Goal: Transaction & Acquisition: Purchase product/service

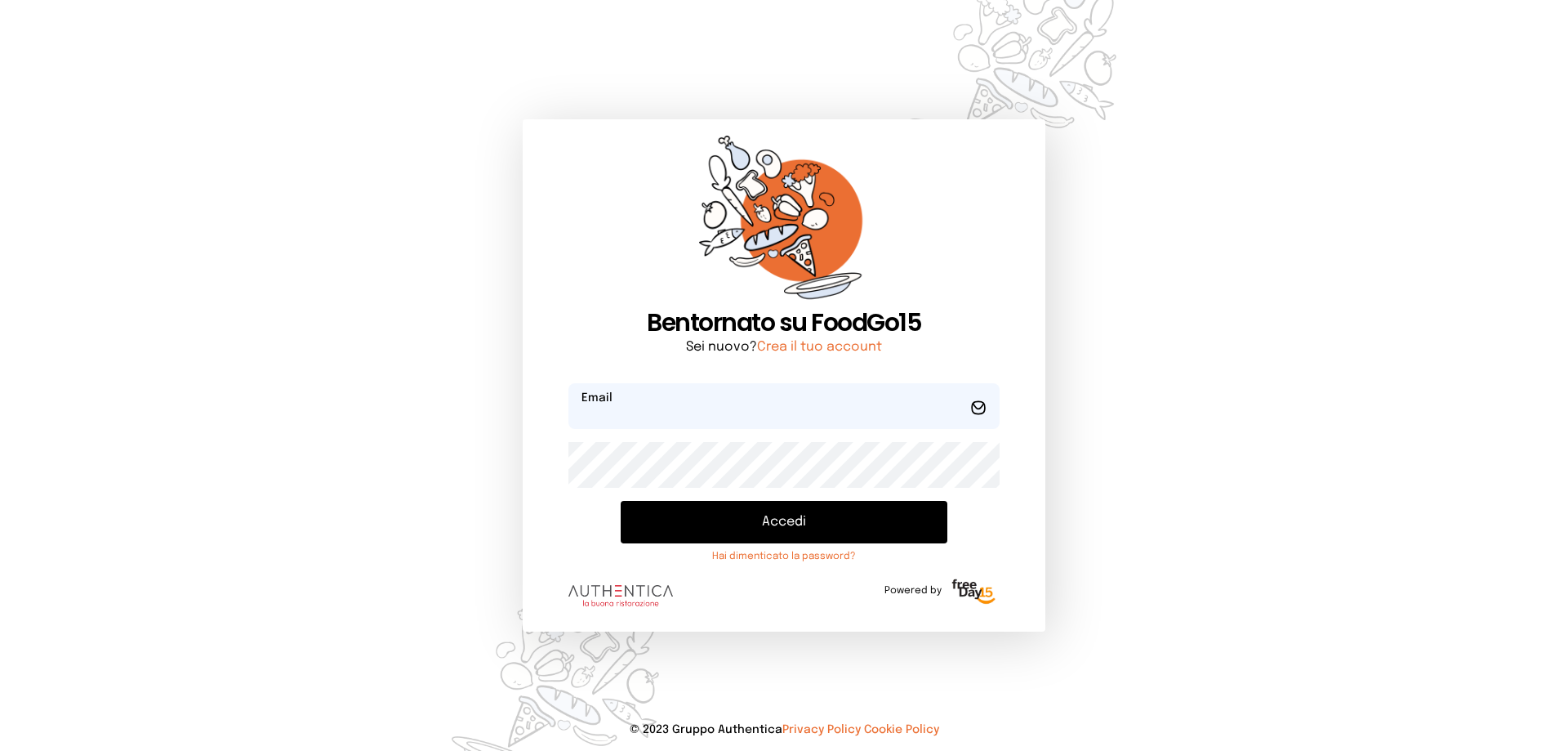
type input "**********"
click at [725, 524] on button "Accedi" at bounding box center [784, 521] width 327 height 42
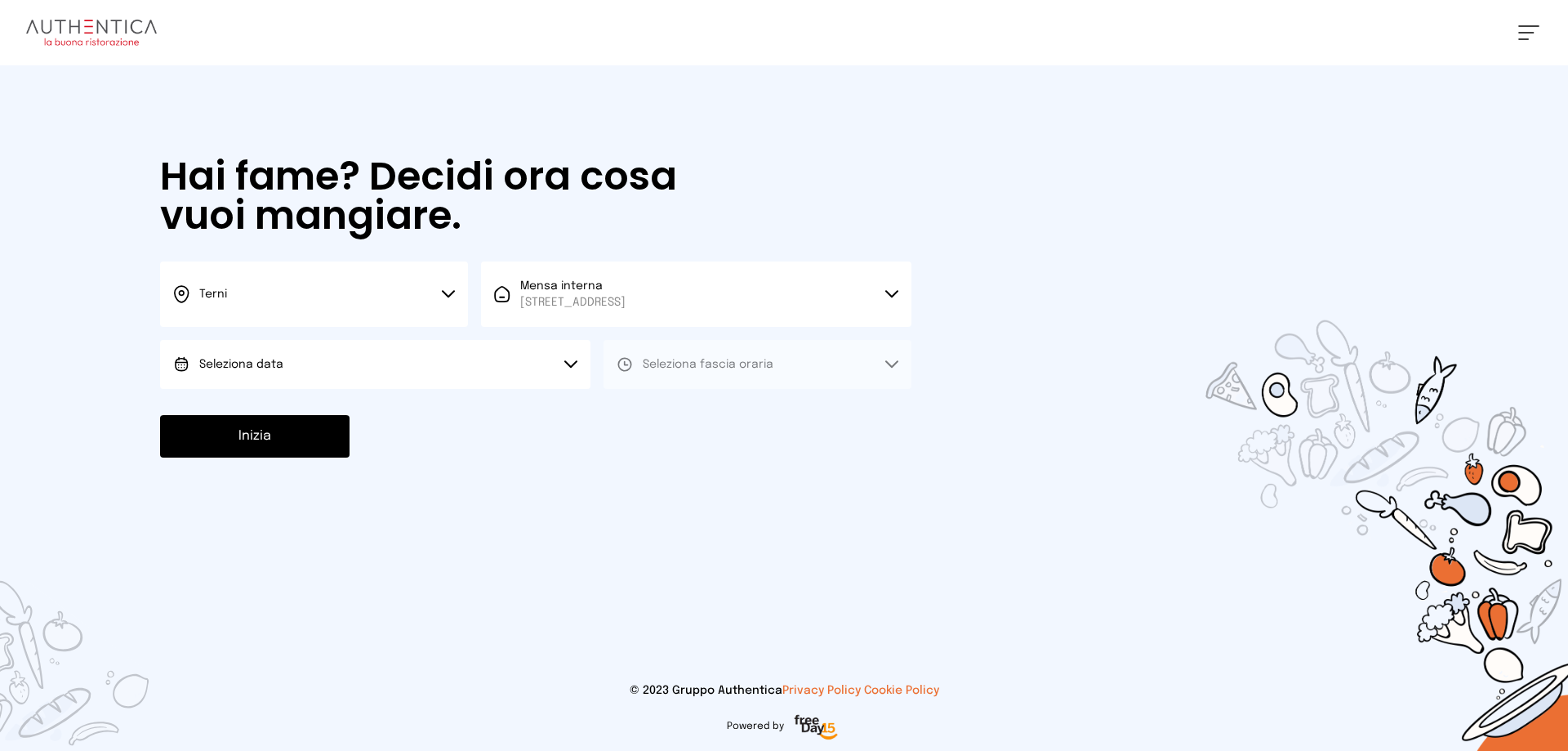
click at [570, 351] on button "Seleziona data" at bounding box center [375, 365] width 431 height 49
click at [227, 406] on span "[DATE], [DATE]" at bounding box center [239, 410] width 80 height 17
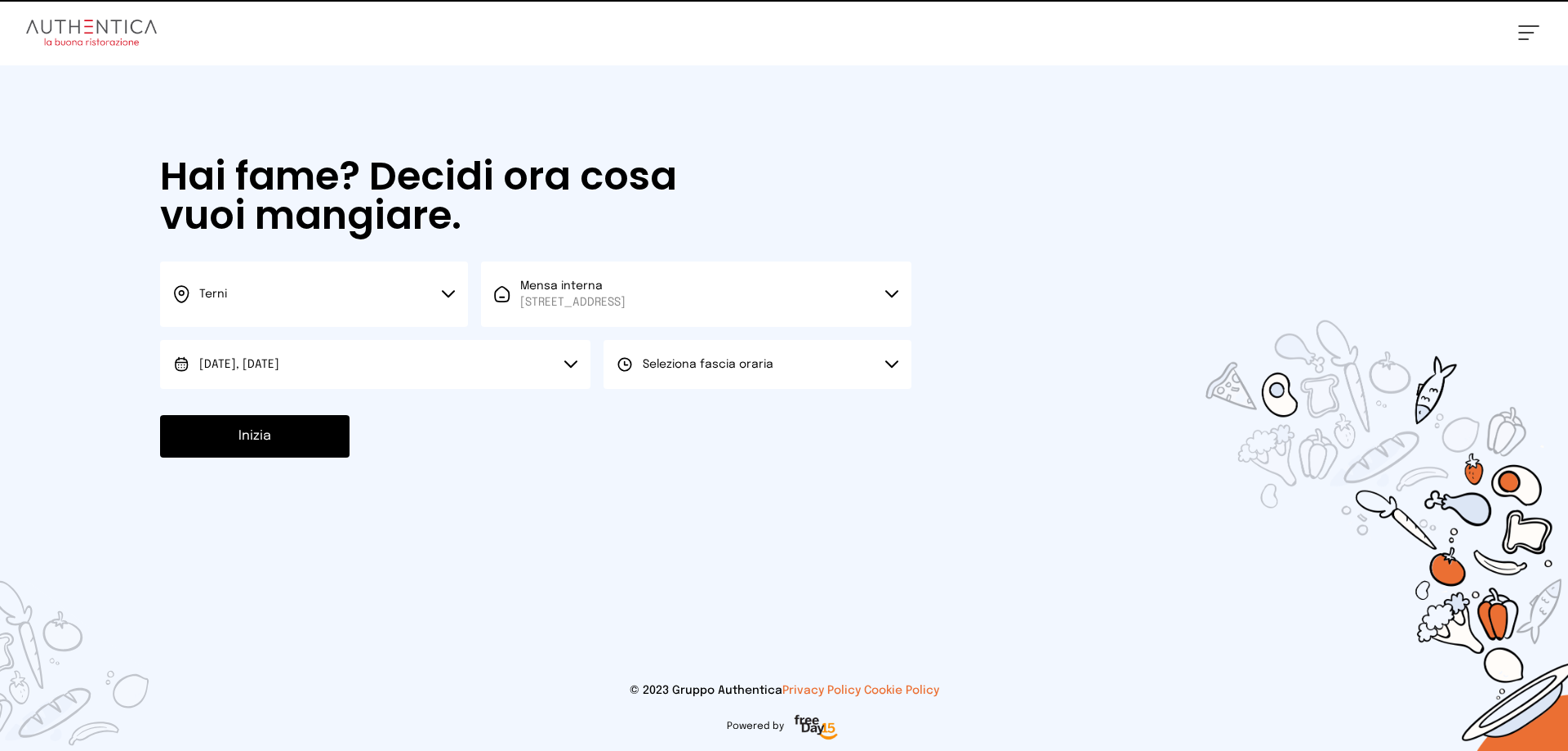
click at [752, 370] on span "Seleziona fascia oraria" at bounding box center [708, 364] width 131 height 17
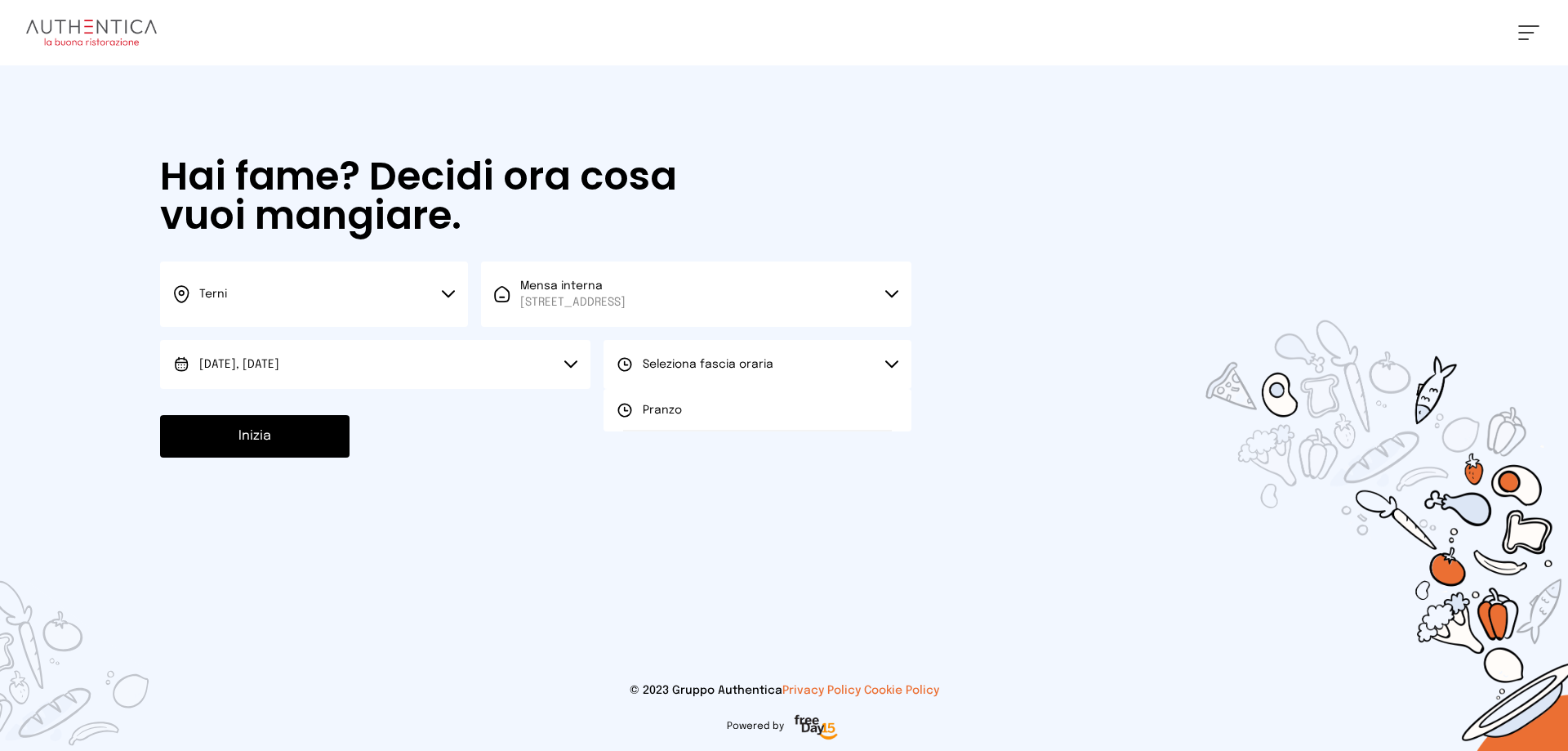
drag, startPoint x: 653, startPoint y: 408, endPoint x: 295, endPoint y: 396, distance: 358.2
click at [651, 407] on span "Pranzo" at bounding box center [662, 410] width 39 height 17
click at [288, 450] on button "Inizia" at bounding box center [254, 436] width 189 height 42
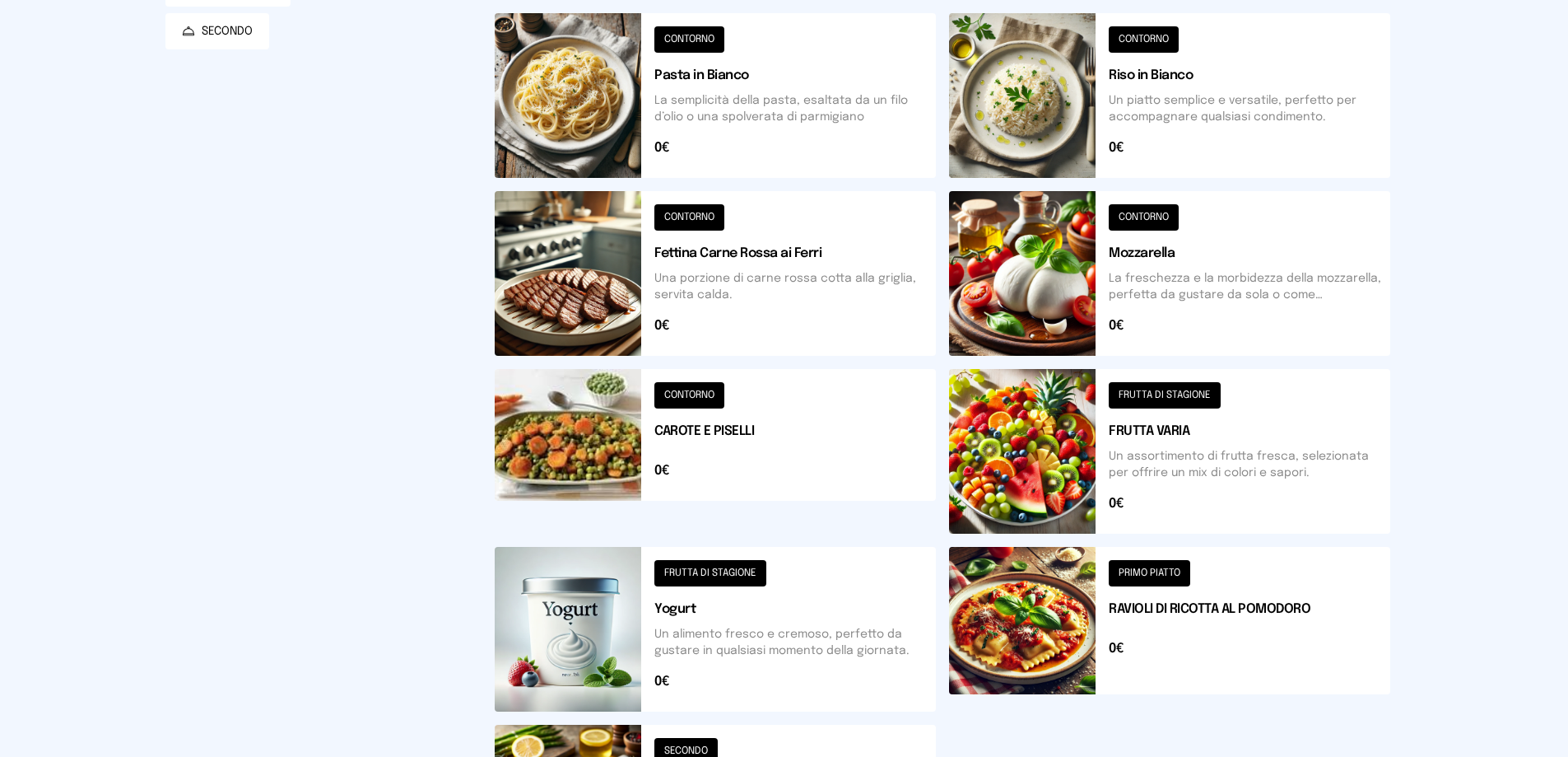
scroll to position [576, 0]
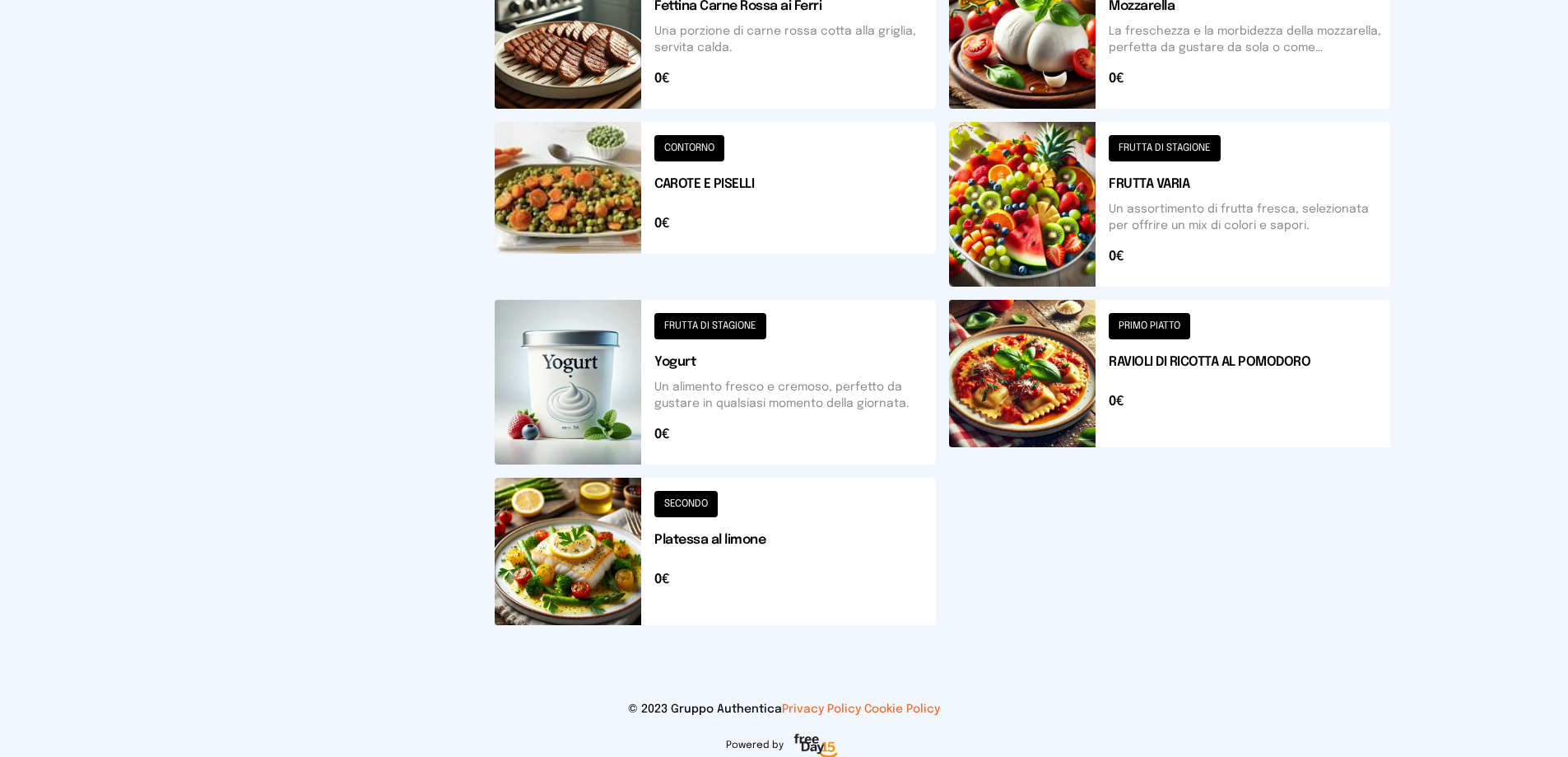
click at [1018, 411] on button at bounding box center [1170, 382] width 441 height 165
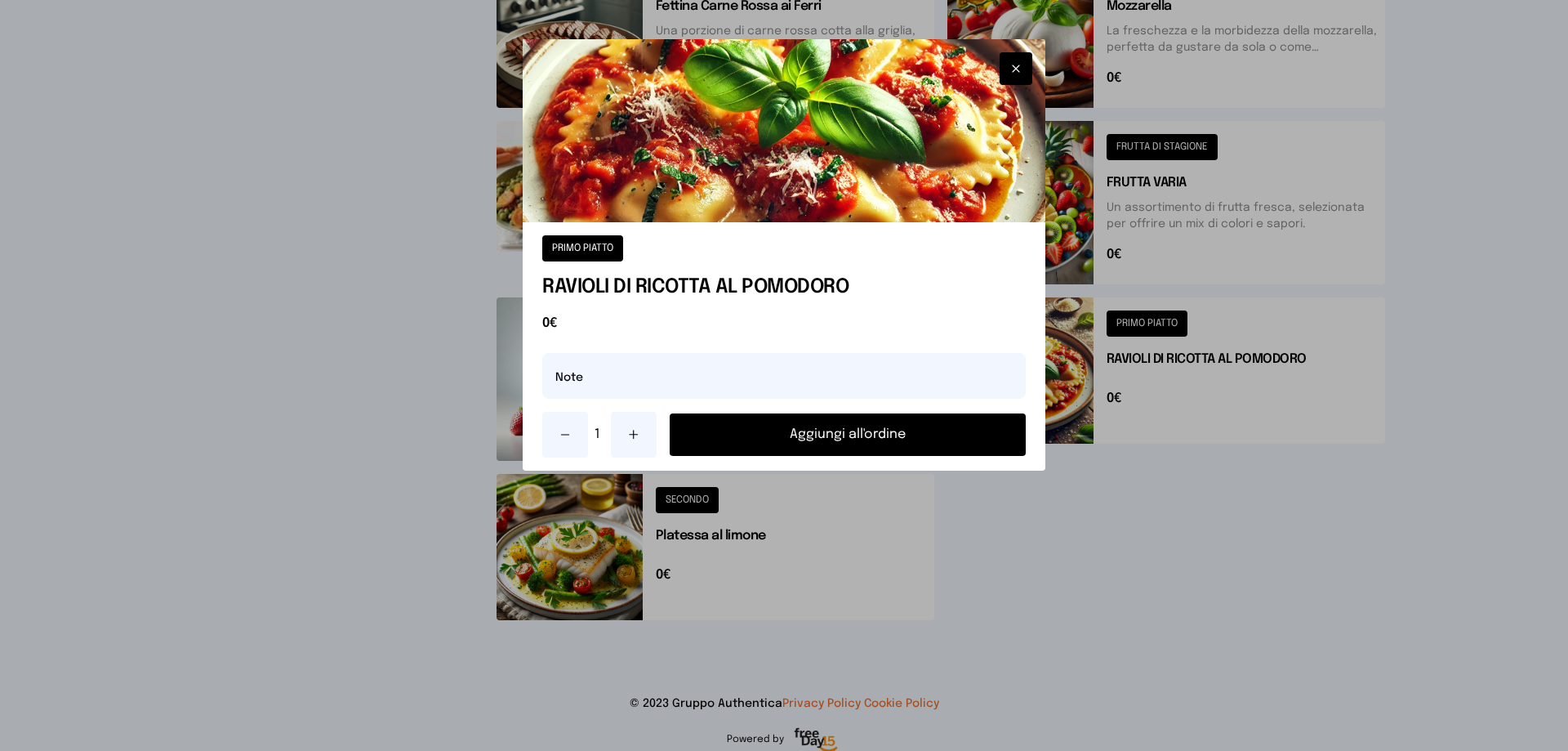
click at [900, 435] on button "Aggiungi all'ordine" at bounding box center [848, 434] width 356 height 42
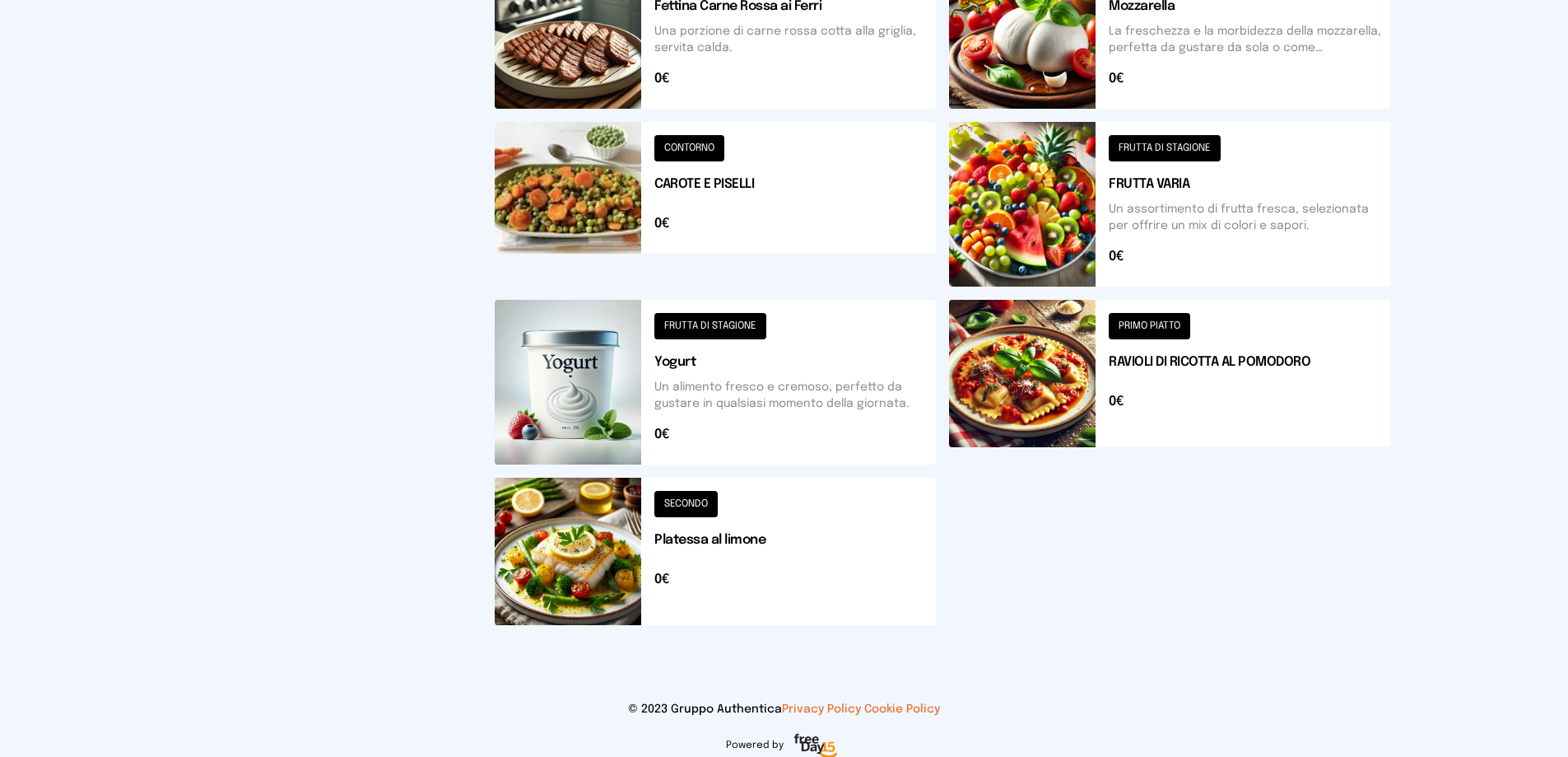
click at [689, 501] on button at bounding box center [715, 551] width 441 height 147
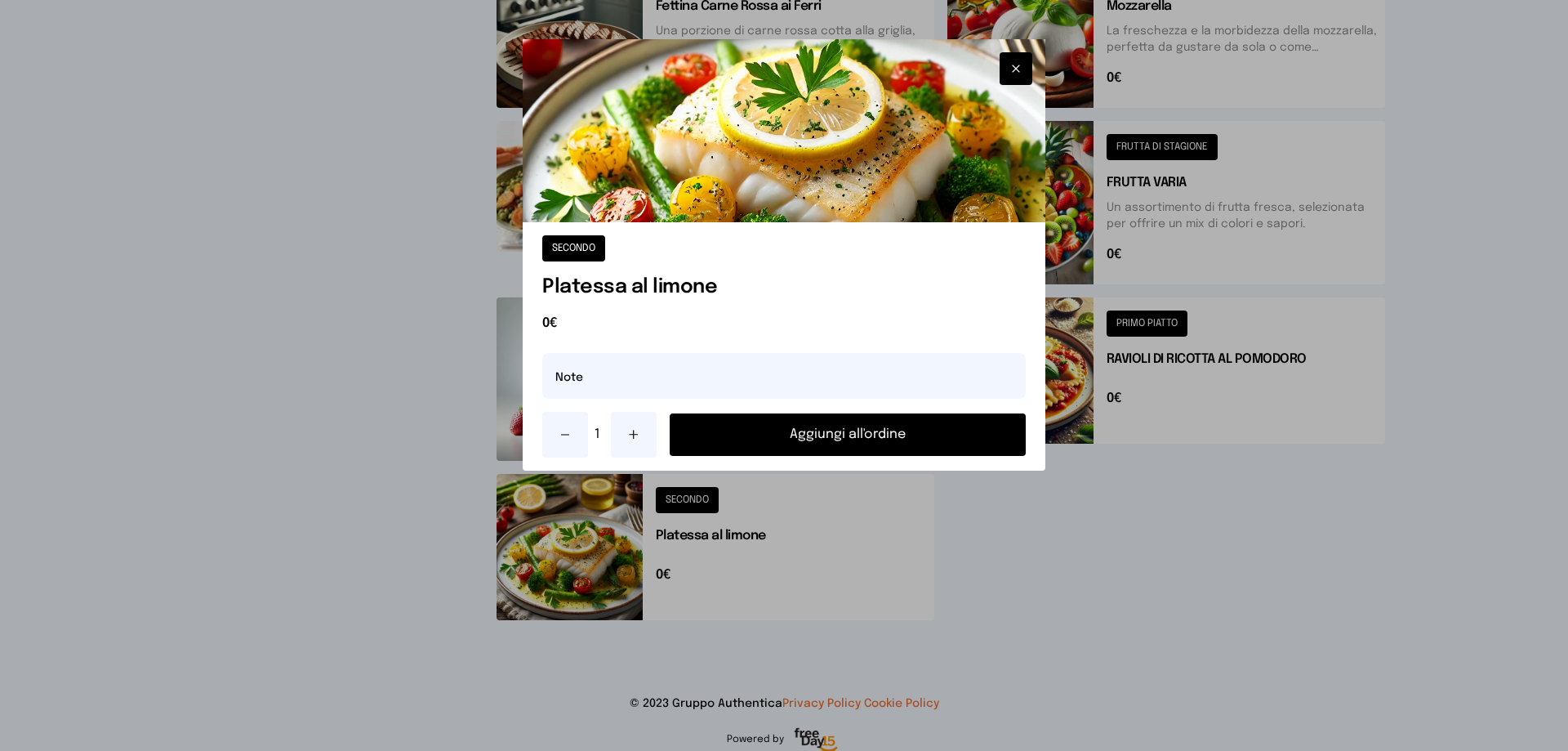
click at [752, 436] on button "Aggiungi all'ordine" at bounding box center [848, 434] width 356 height 42
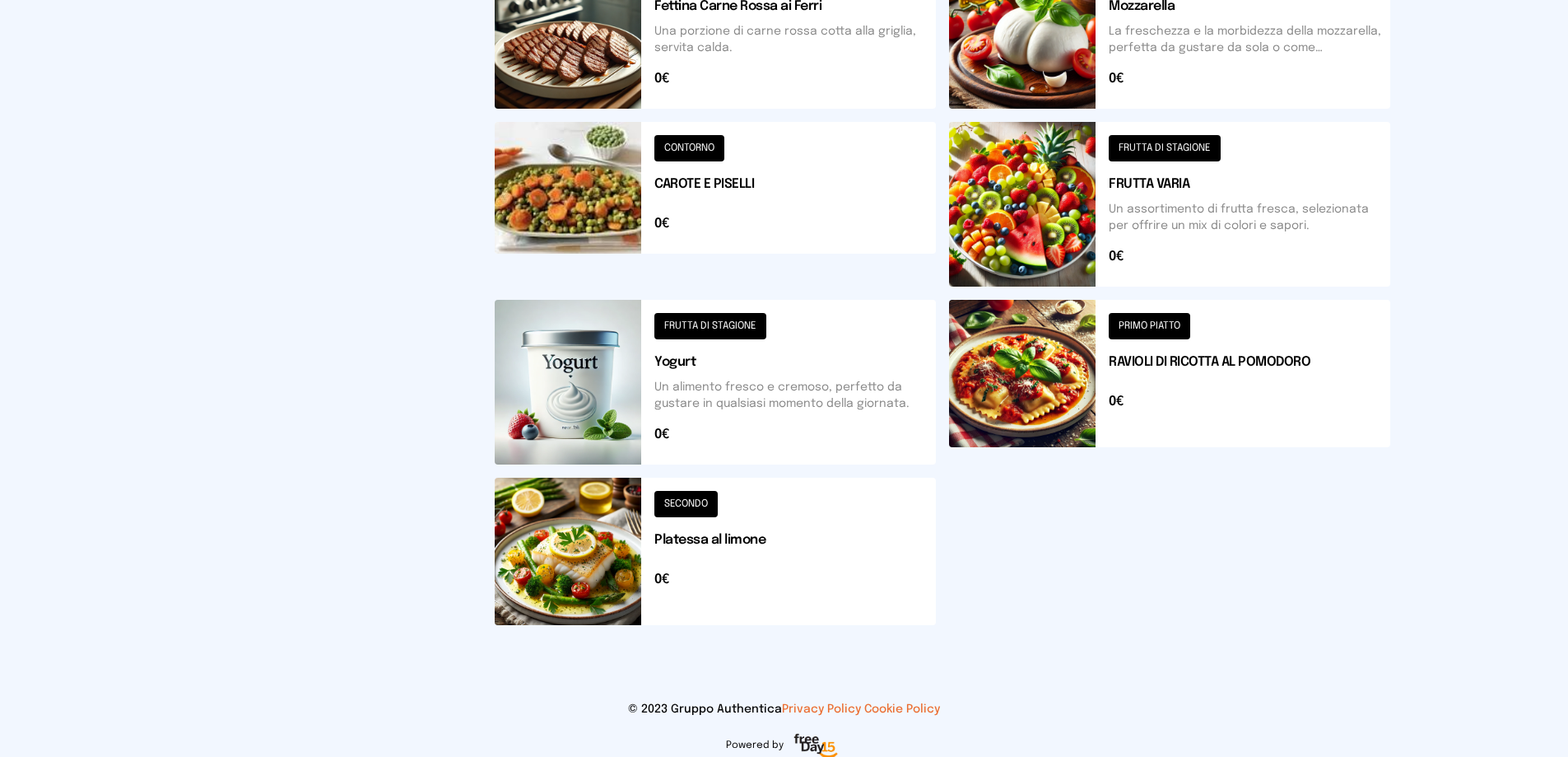
click at [749, 184] on button at bounding box center [715, 205] width 441 height 165
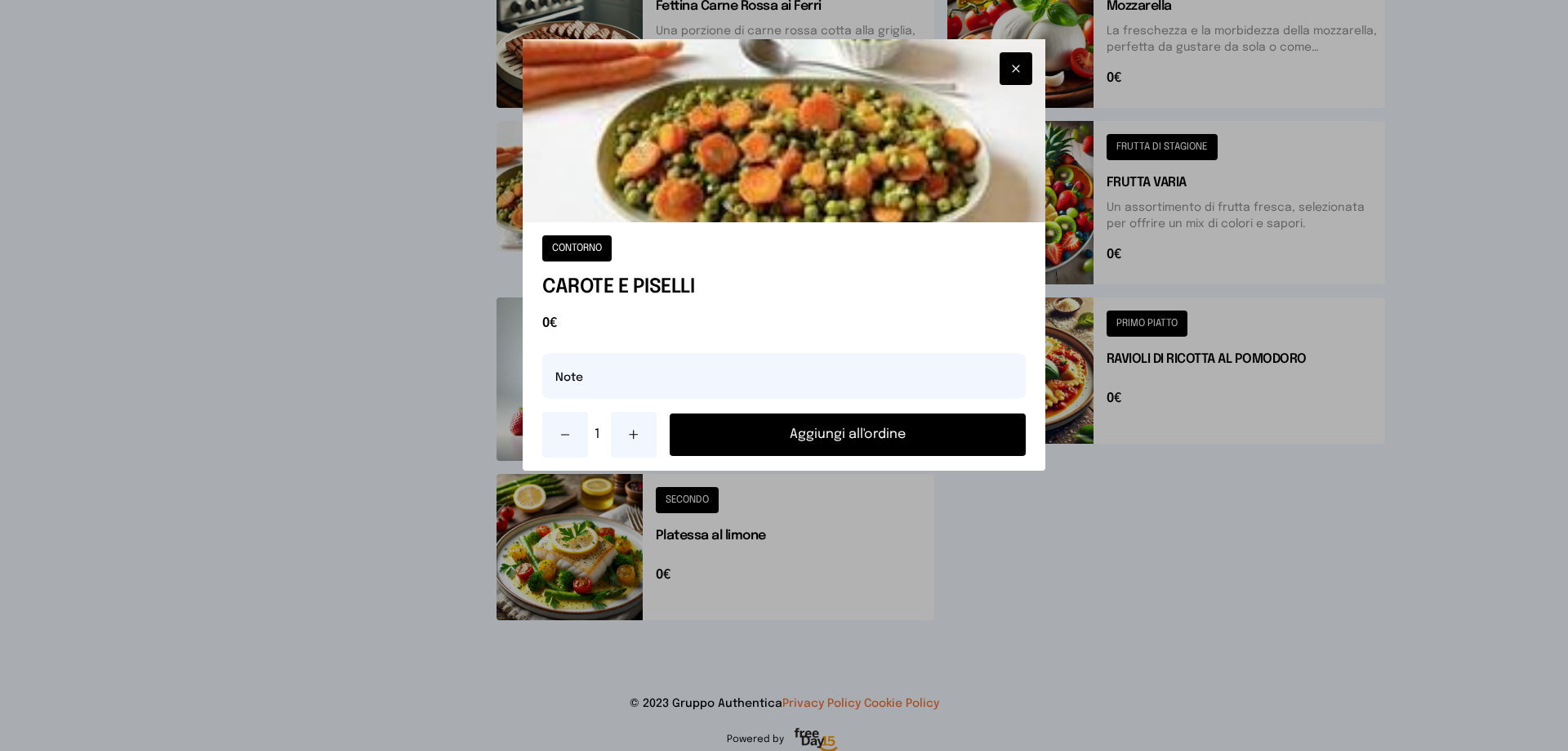
click at [809, 433] on button "Aggiungi all'ordine" at bounding box center [848, 434] width 356 height 42
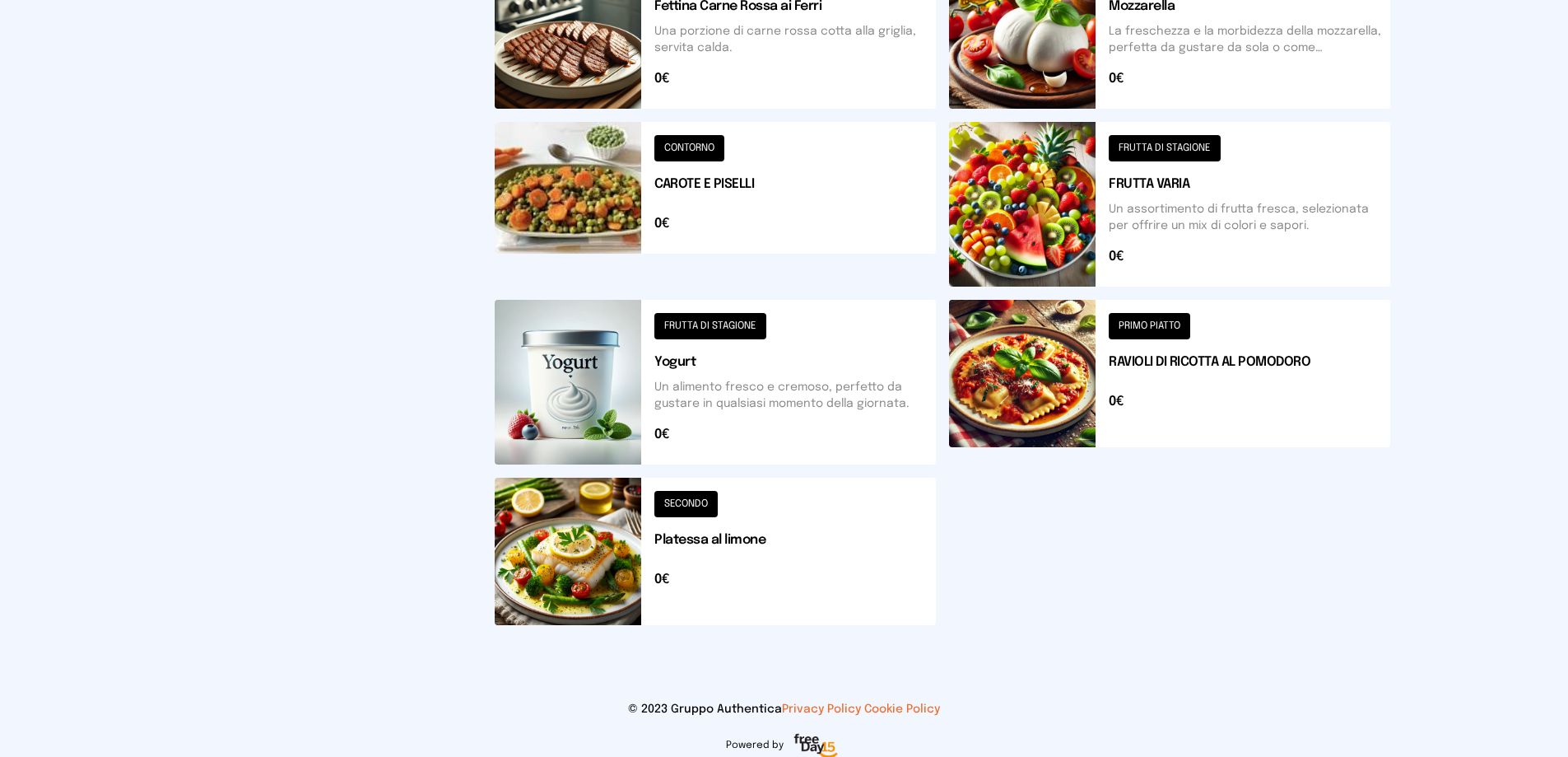
click at [725, 355] on button at bounding box center [715, 382] width 441 height 165
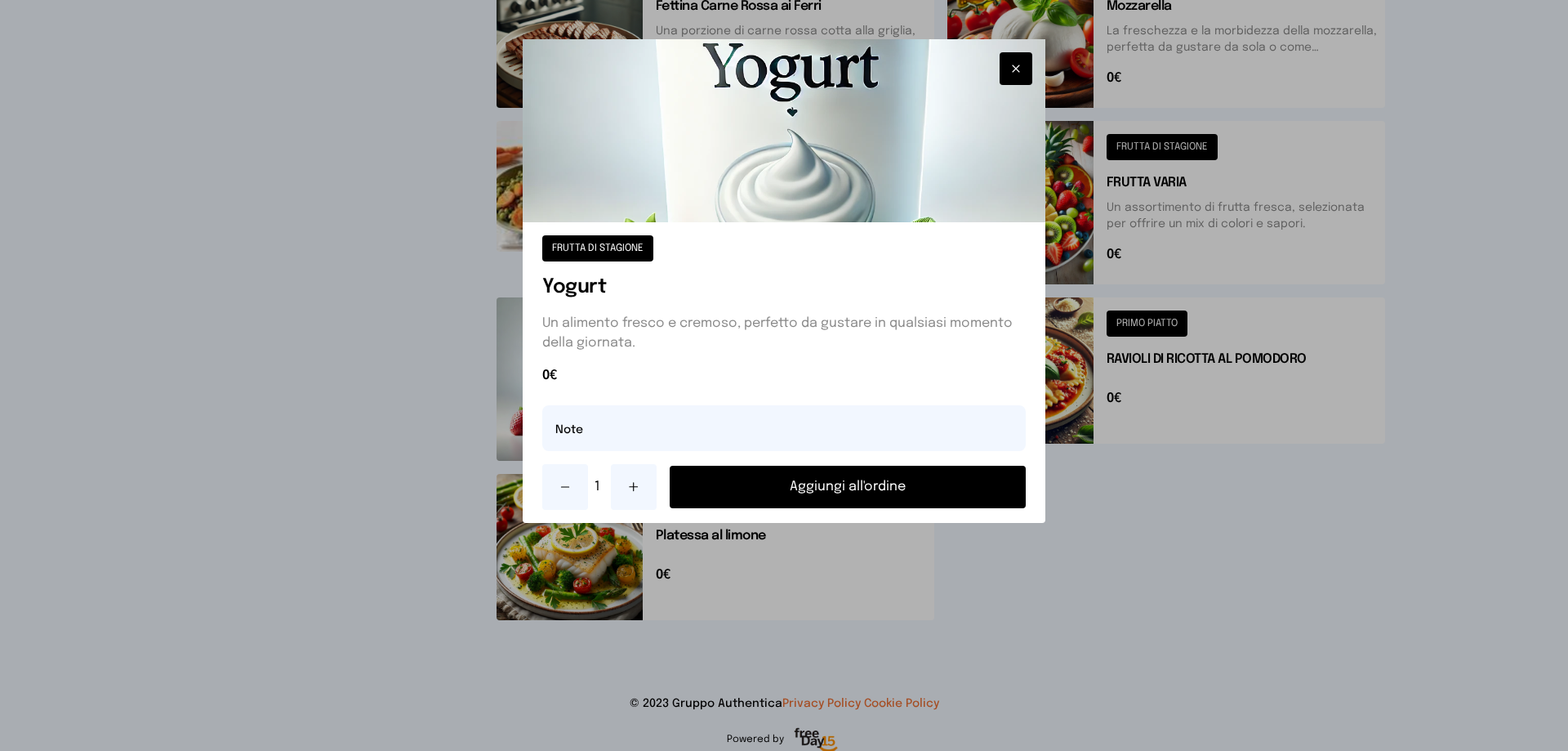
click at [835, 491] on button "Aggiungi all'ordine" at bounding box center [848, 486] width 356 height 42
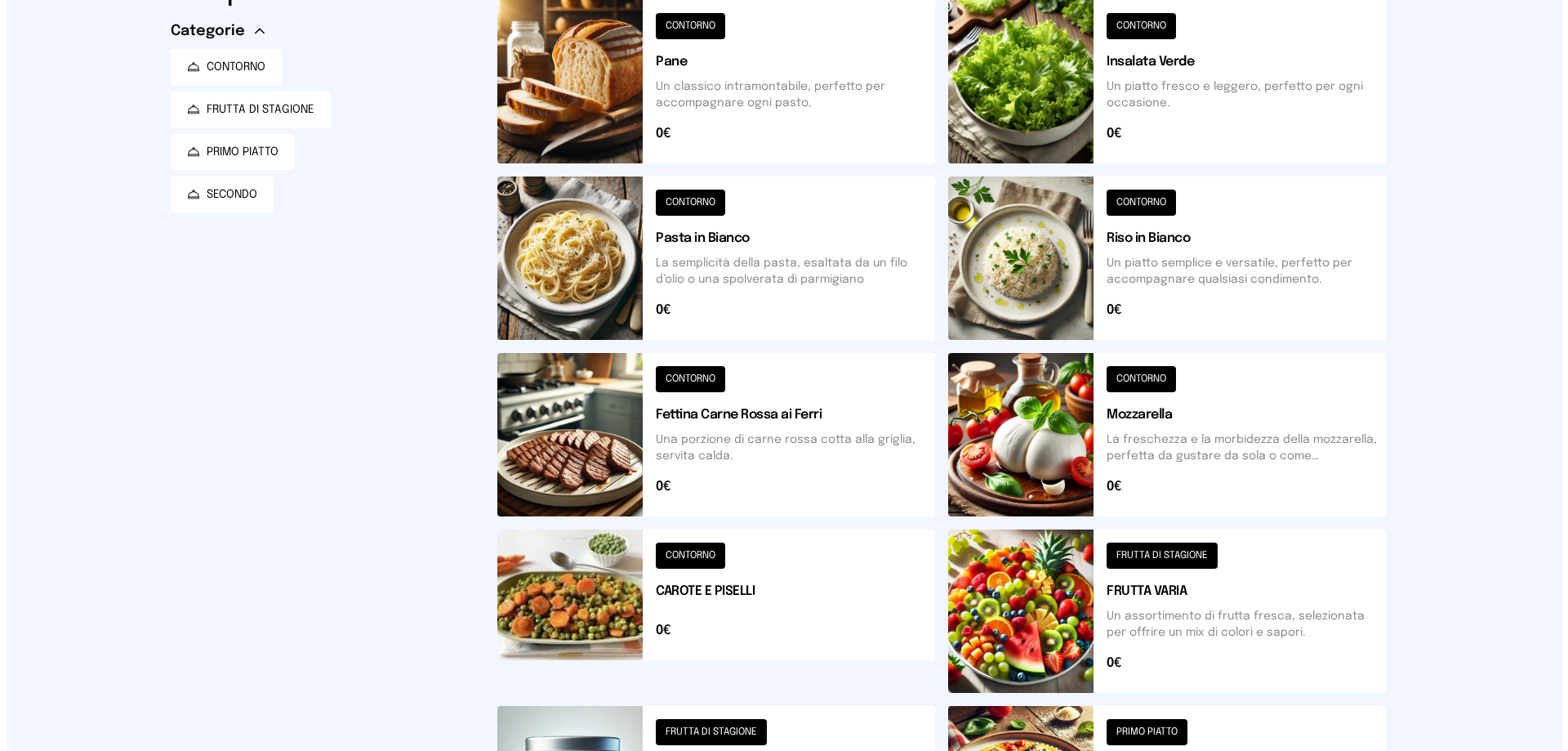
scroll to position [0, 0]
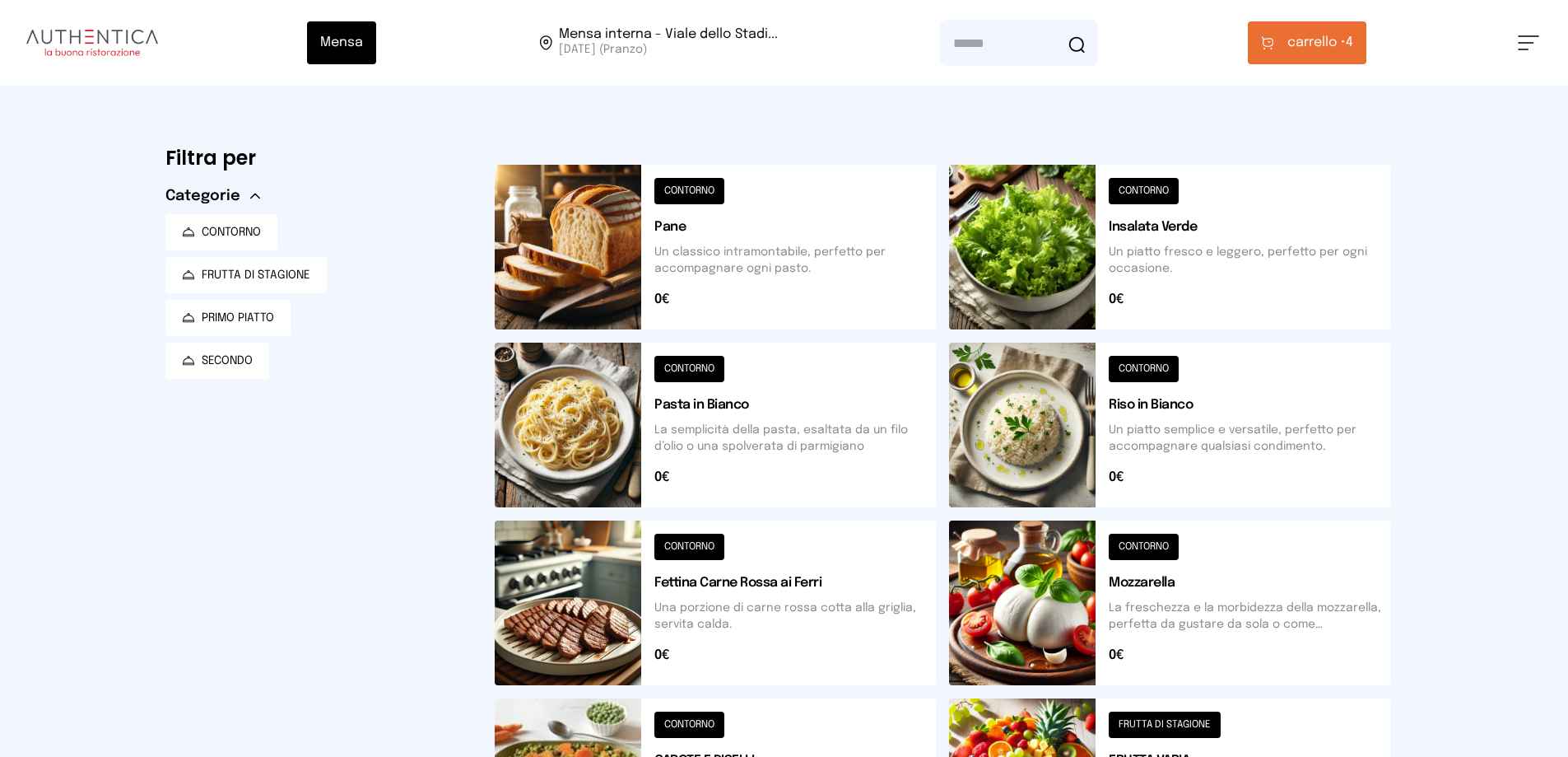
click at [1300, 49] on span "carrello •" at bounding box center [1316, 43] width 59 height 20
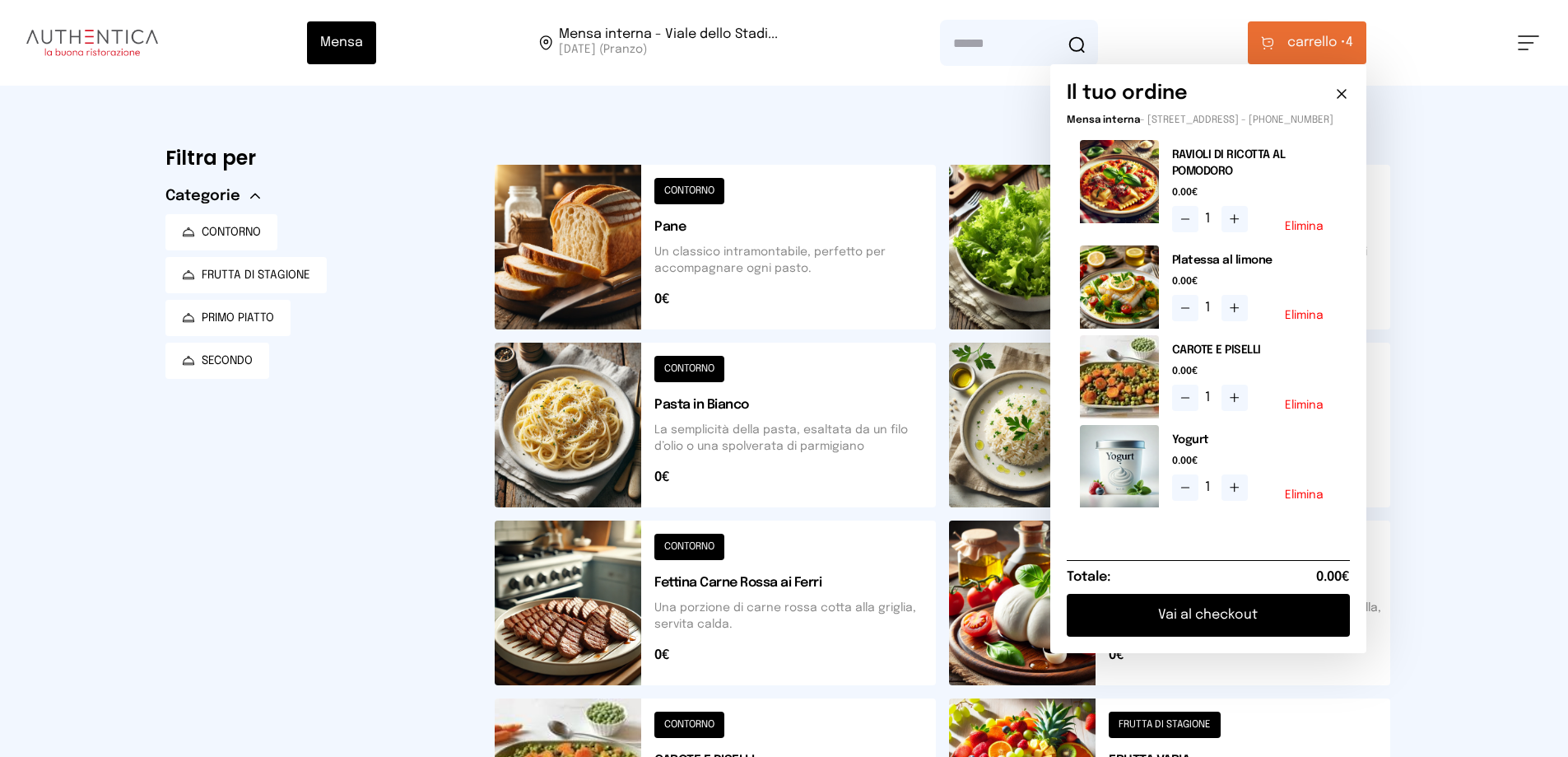
click at [1204, 631] on button "Vai al checkout" at bounding box center [1208, 615] width 283 height 43
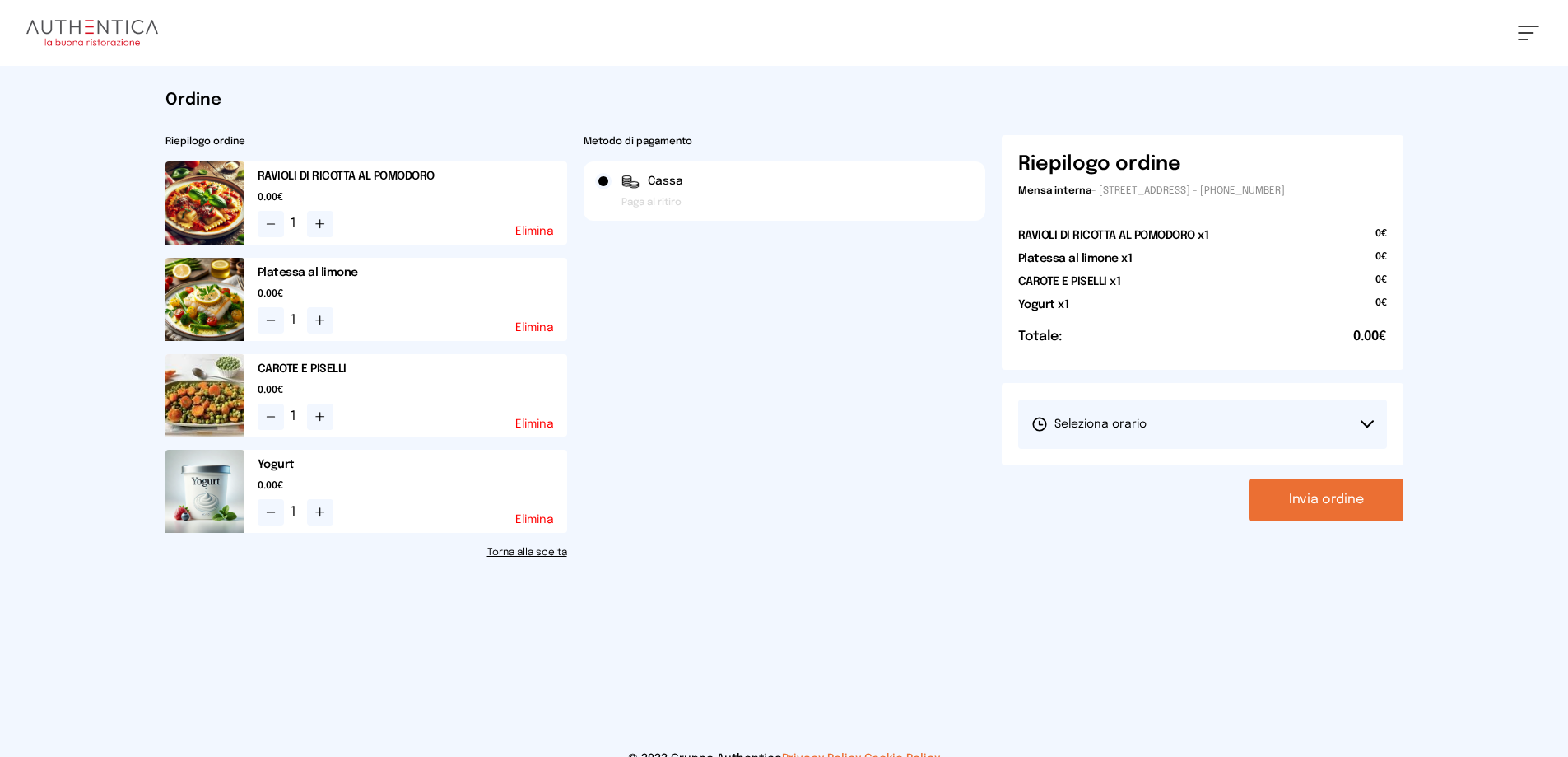
click at [1100, 413] on button "Seleziona orario" at bounding box center [1202, 424] width 368 height 50
click at [1079, 462] on span "1° Turno (13:00 - 15:00)" at bounding box center [1092, 470] width 124 height 17
click at [1286, 505] on button "Invia ordine" at bounding box center [1326, 500] width 154 height 43
